Goal: Task Accomplishment & Management: Use online tool/utility

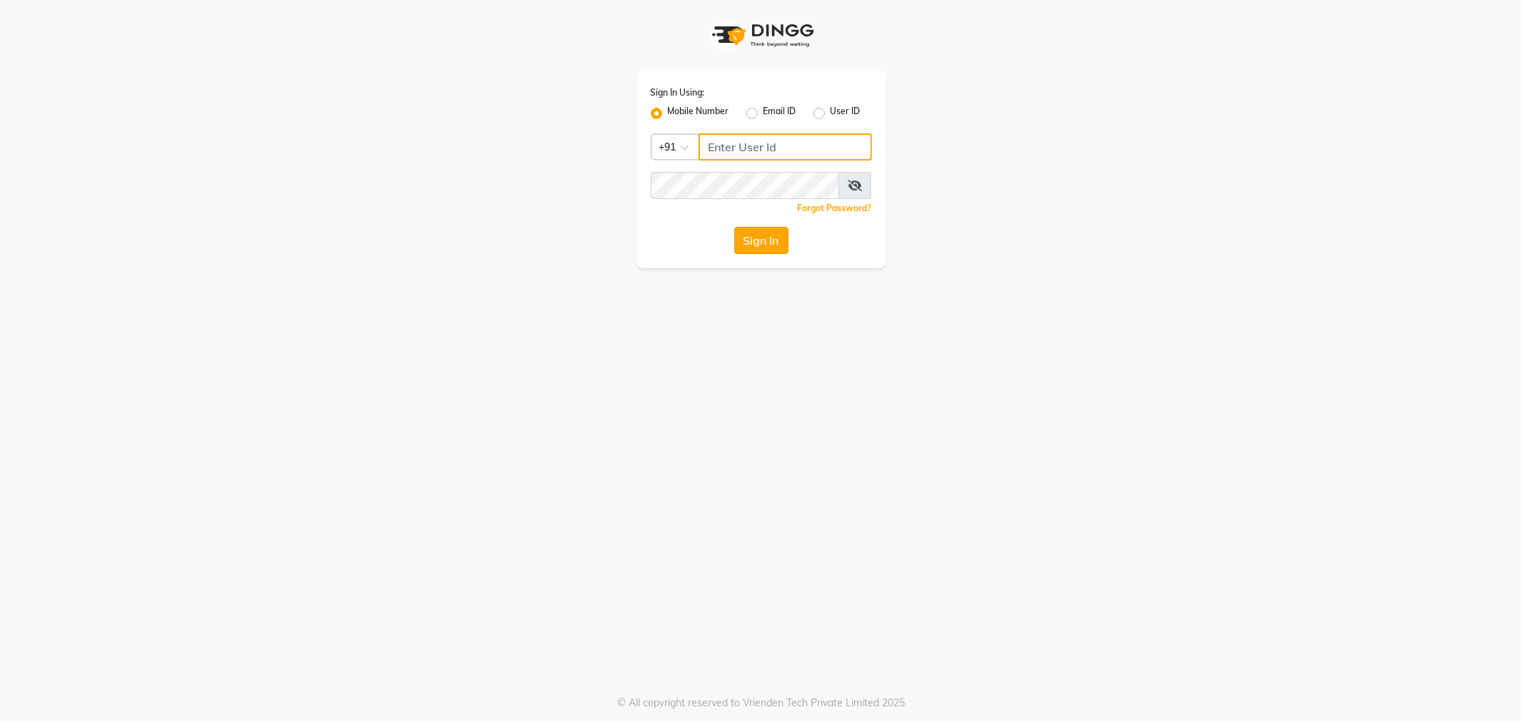
type input "9764841717"
click at [762, 238] on button "Sign In" at bounding box center [761, 240] width 54 height 27
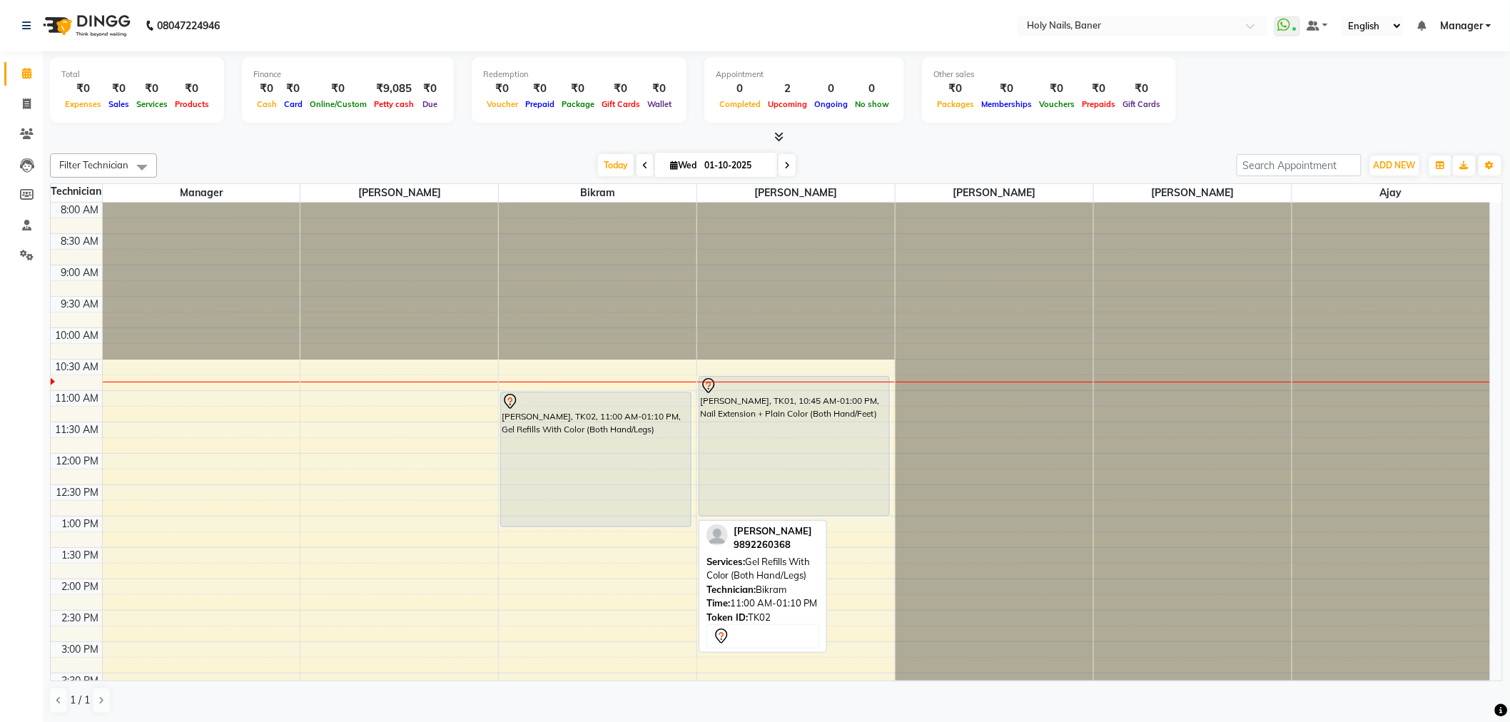
click at [588, 495] on div "[PERSON_NAME], TK02, 11:00 AM-01:10 PM, Gel Refills With Color (Both Hand/Legs)" at bounding box center [596, 460] width 190 height 134
select select "7"
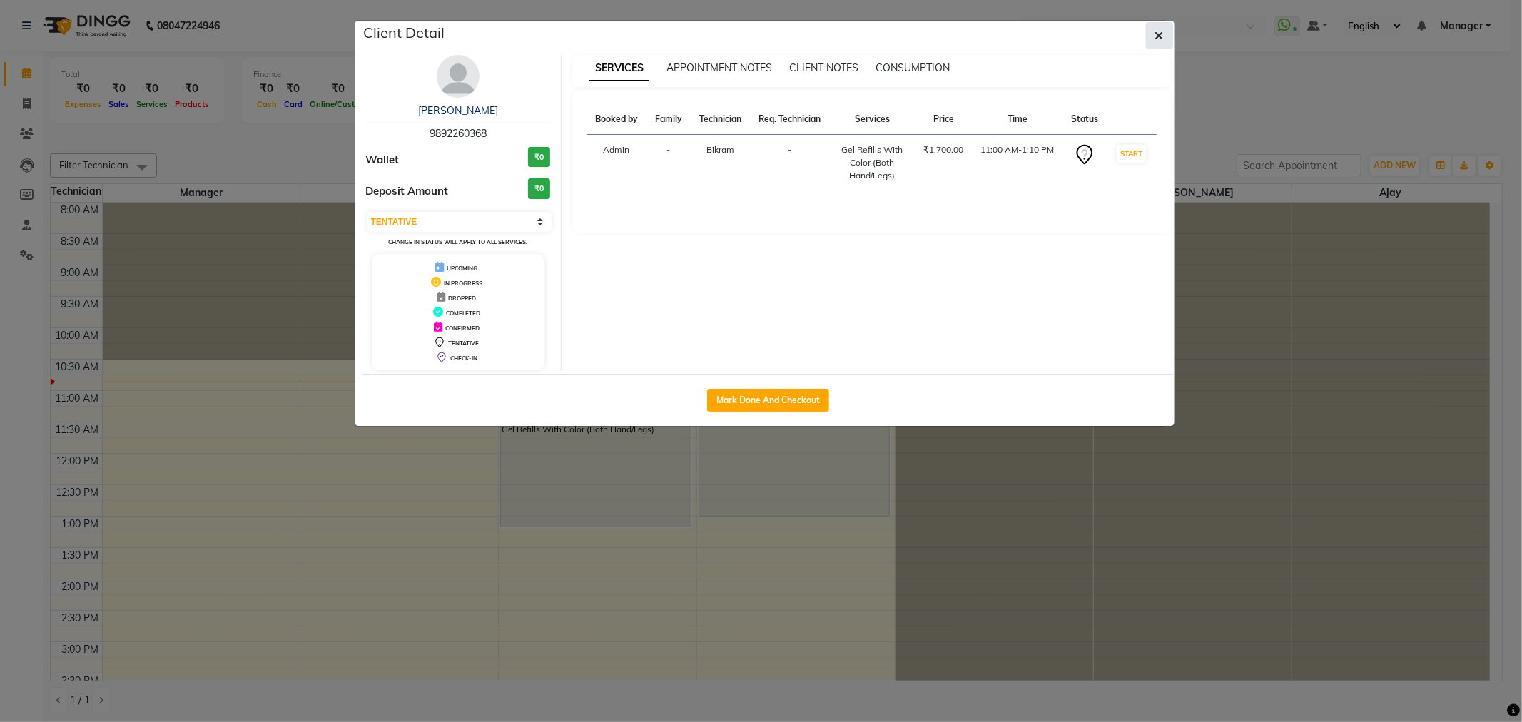
click at [1157, 34] on icon "button" at bounding box center [1159, 35] width 9 height 11
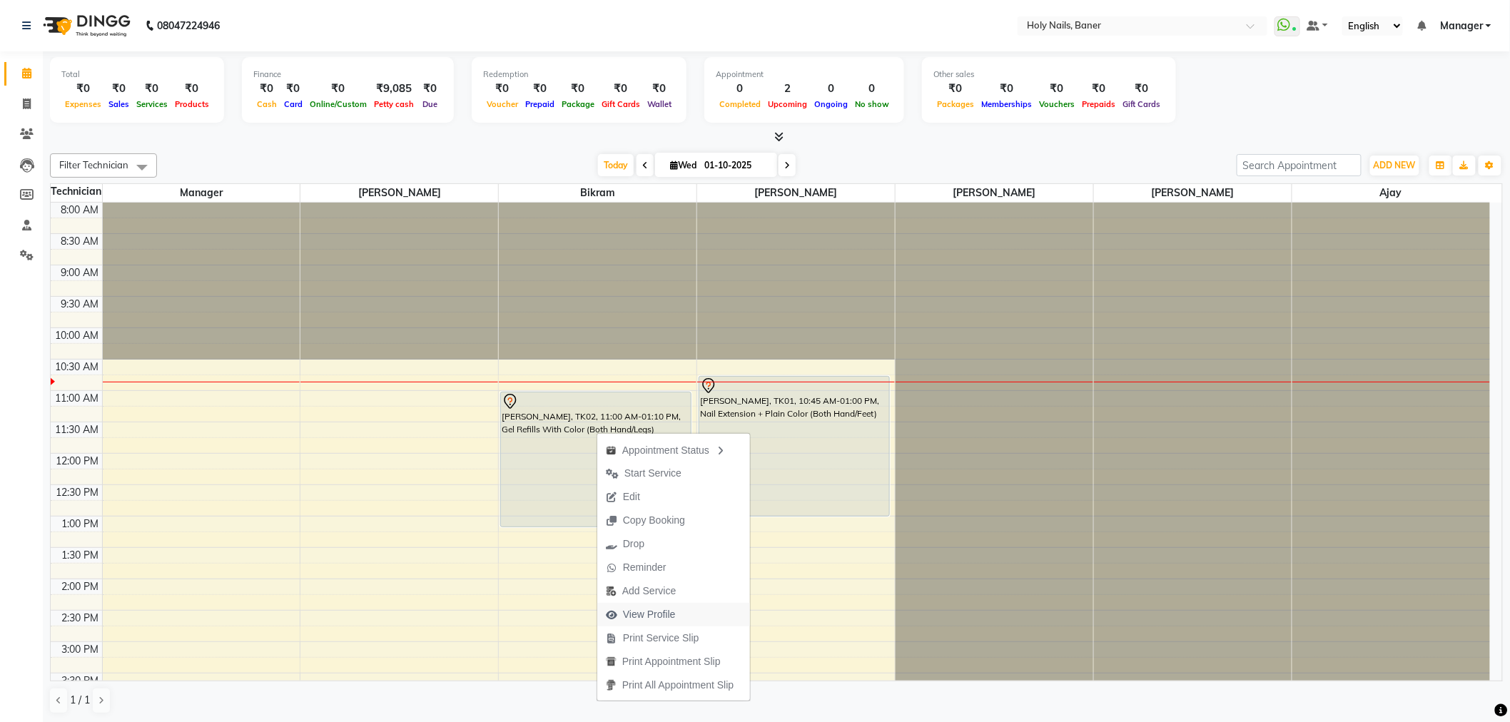
click at [655, 615] on span "View Profile" at bounding box center [649, 614] width 53 height 15
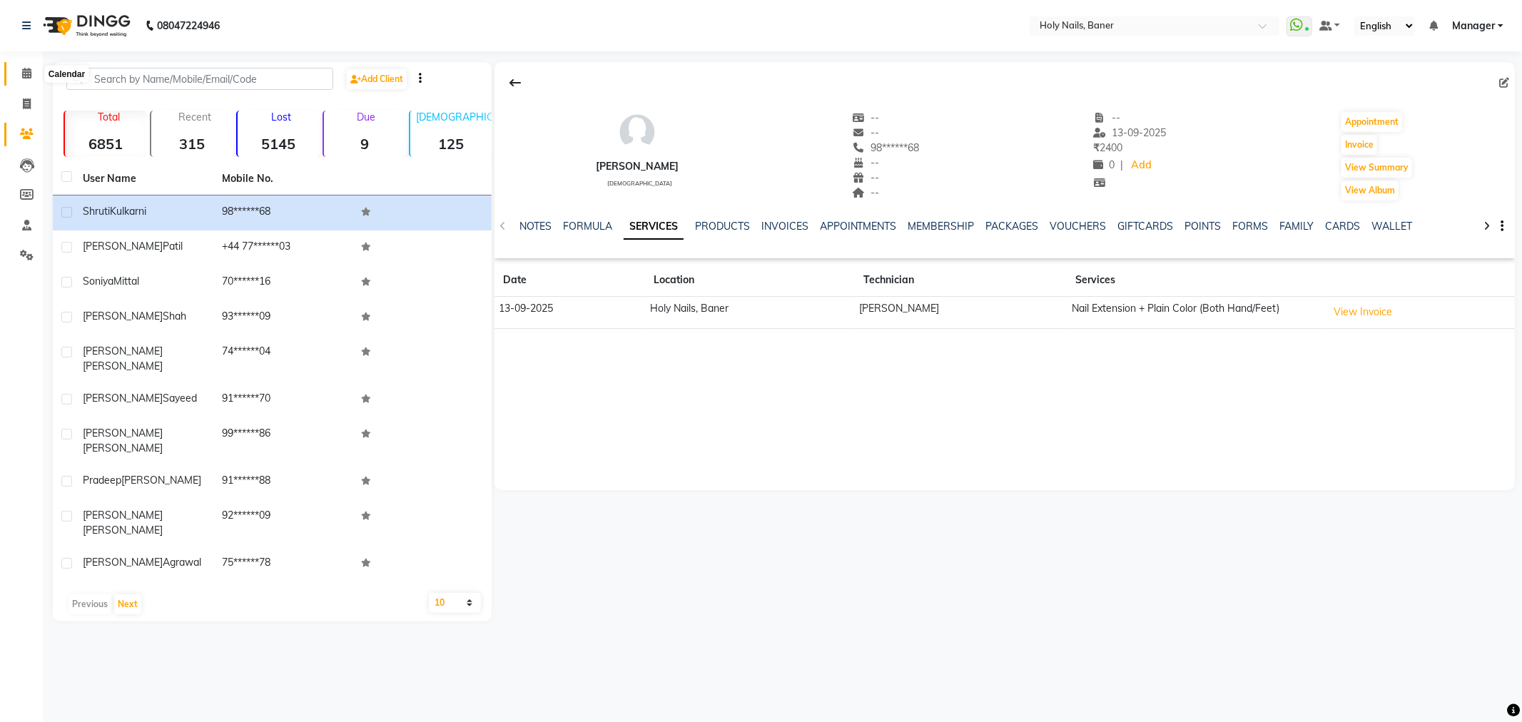
click at [27, 76] on icon at bounding box center [26, 73] width 9 height 11
